Goal: Task Accomplishment & Management: Use online tool/utility

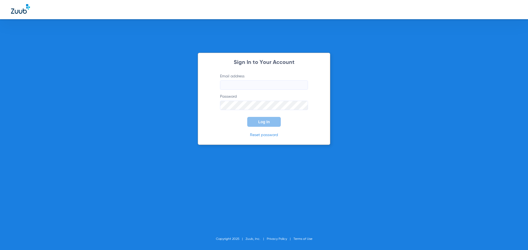
type input "[PERSON_NAME][EMAIL_ADDRESS][DOMAIN_NAME]"
click at [262, 121] on span "Log In" at bounding box center [264, 122] width 12 height 4
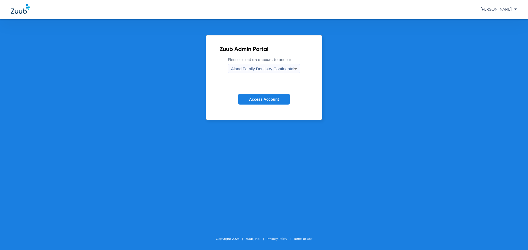
click at [274, 68] on span "Aland Family Dentistry Continental" at bounding box center [262, 69] width 63 height 5
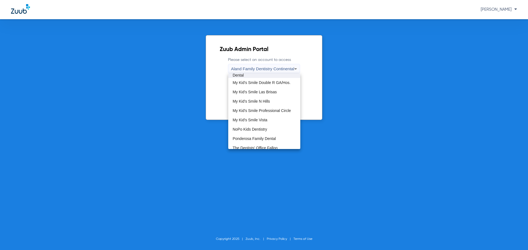
scroll to position [167, 0]
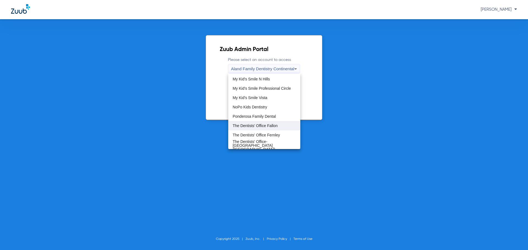
click at [264, 123] on mat-option "The Dentists' Office Fallon" at bounding box center [264, 125] width 72 height 9
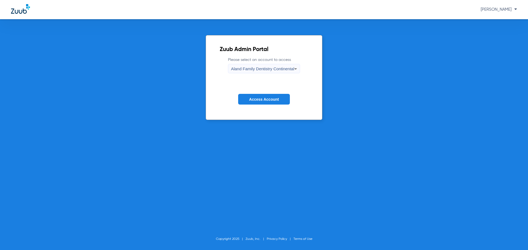
click at [264, 123] on div "Zuub Admin Portal Please select an account to access Aland Family Dentistry Con…" at bounding box center [264, 134] width 528 height 231
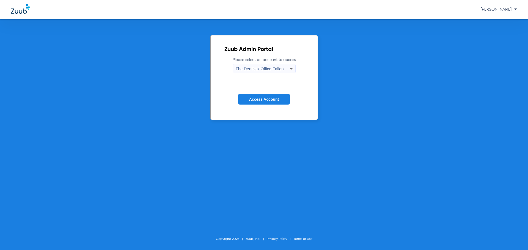
click at [275, 99] on span "Access Account" at bounding box center [264, 99] width 30 height 4
